Goal: Navigation & Orientation: Find specific page/section

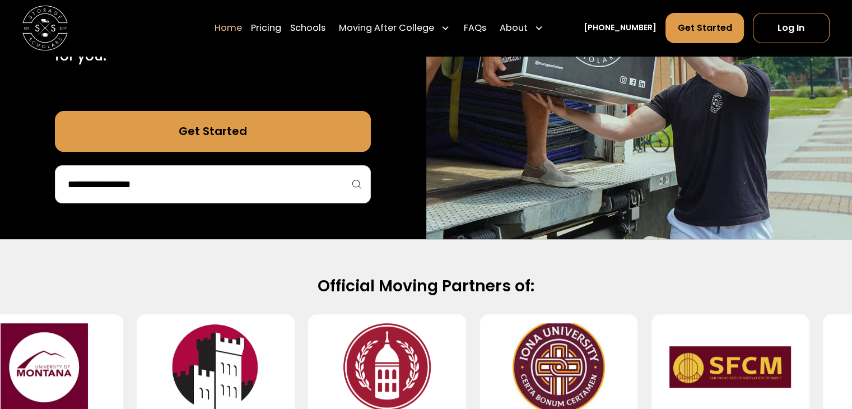
scroll to position [305, 0]
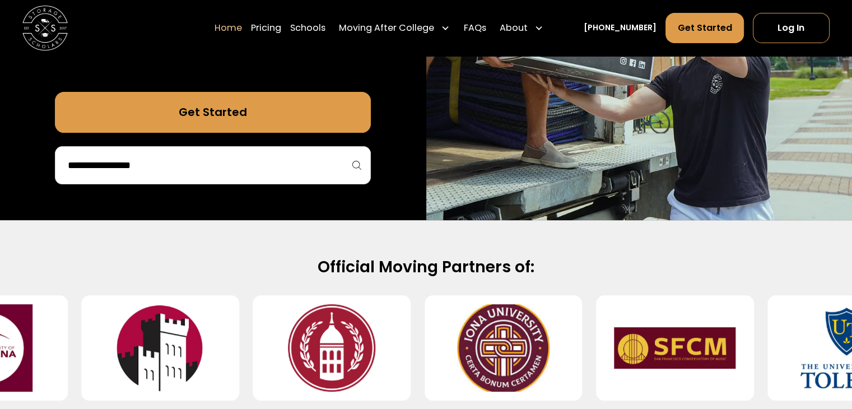
click at [315, 182] on div at bounding box center [213, 165] width 316 height 38
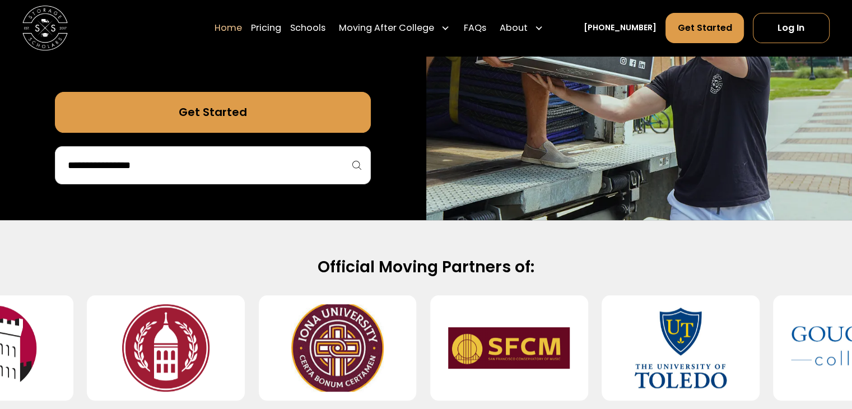
click at [321, 165] on input "search" at bounding box center [213, 165] width 292 height 19
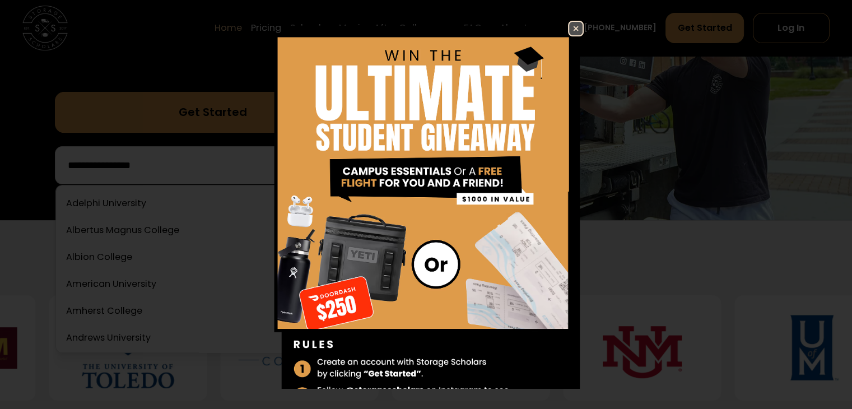
click at [551, 43] on img at bounding box center [426, 223] width 316 height 405
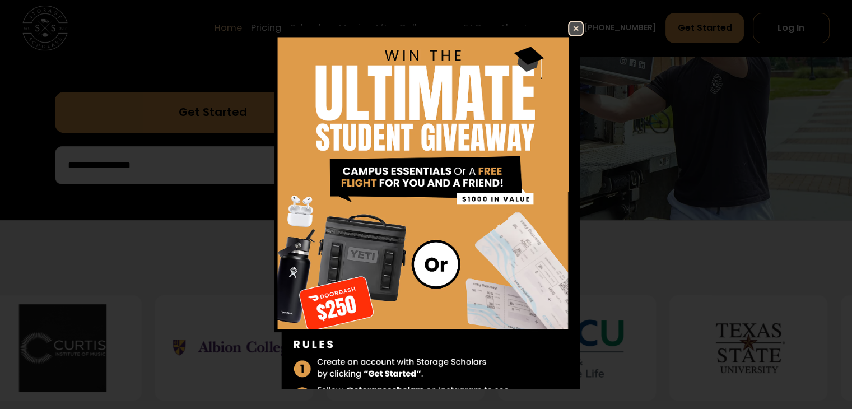
click at [569, 27] on img at bounding box center [575, 28] width 13 height 13
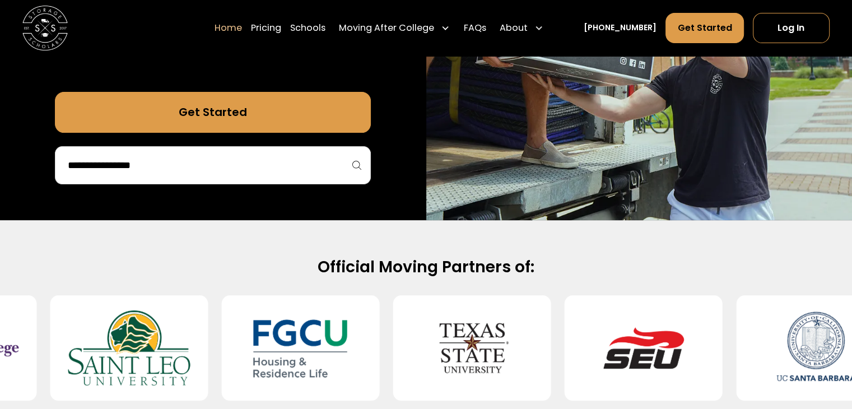
click at [146, 172] on input "search" at bounding box center [213, 165] width 292 height 19
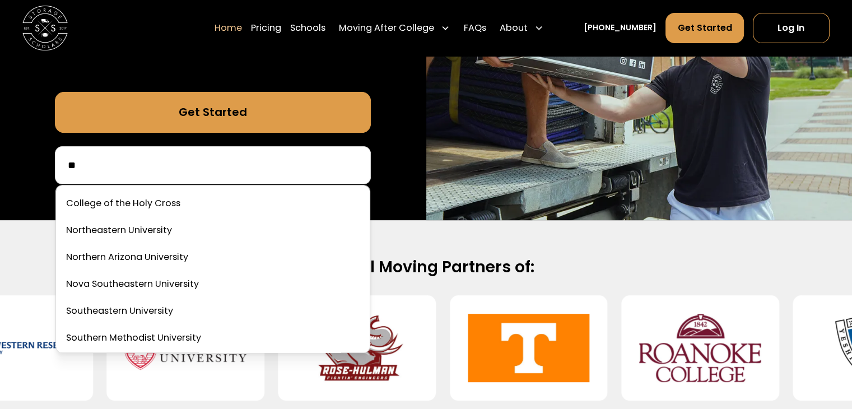
type input "*"
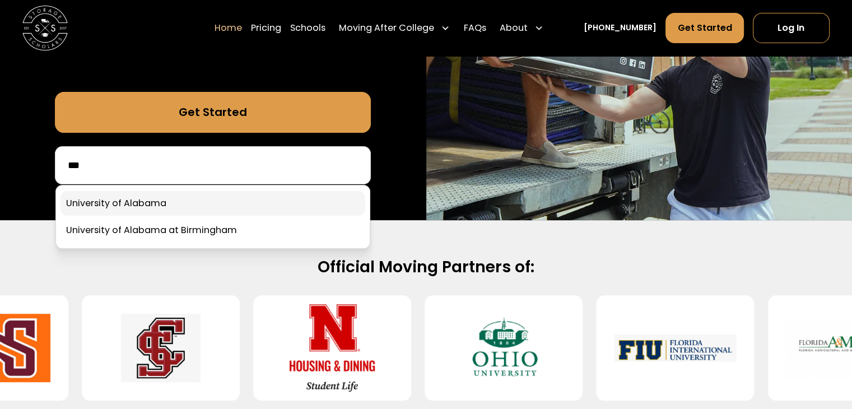
click at [114, 203] on div "75,000 moves since [DATE] Stress free student storage and moving. Sign up in 5 …" at bounding box center [213, 4] width 426 height 432
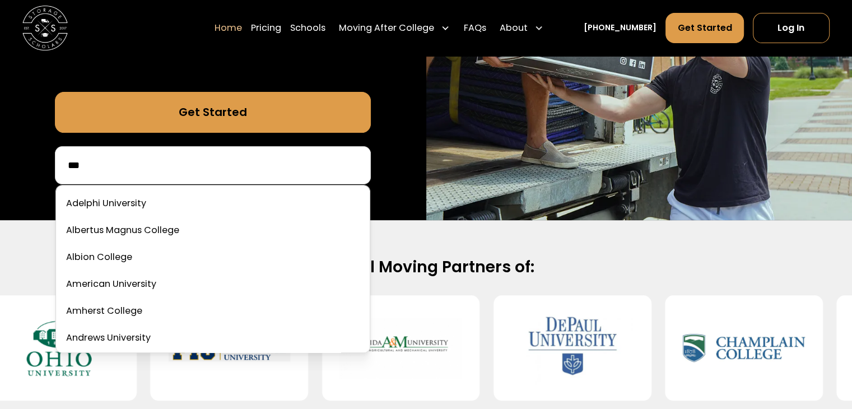
click at [188, 175] on input "***" at bounding box center [213, 165] width 292 height 19
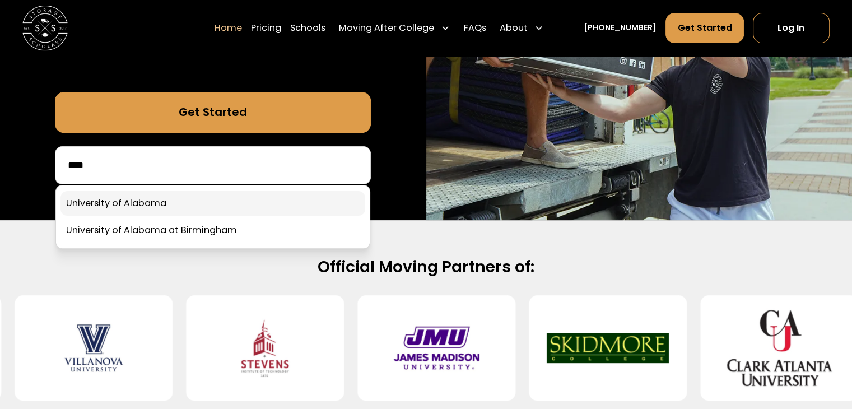
type input "****"
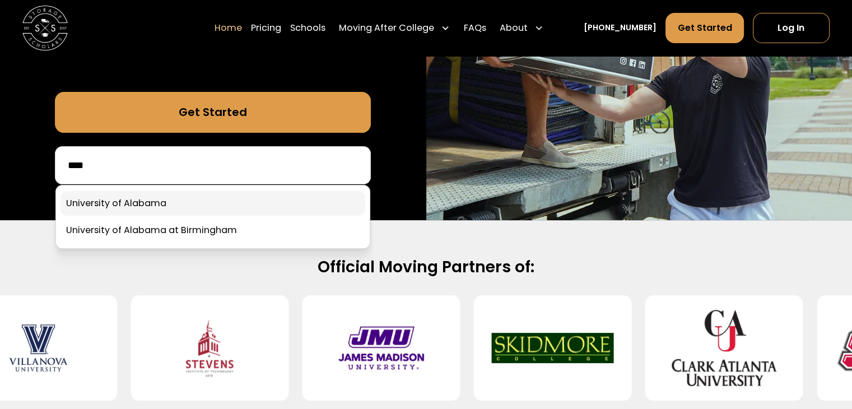
click at [148, 204] on link at bounding box center [212, 203] width 305 height 25
